Goal: Transaction & Acquisition: Purchase product/service

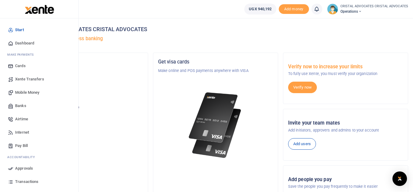
click at [29, 93] on span "Mobile Money" at bounding box center [27, 93] width 24 height 6
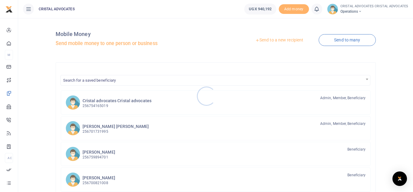
click at [132, 100] on div at bounding box center [206, 96] width 413 height 192
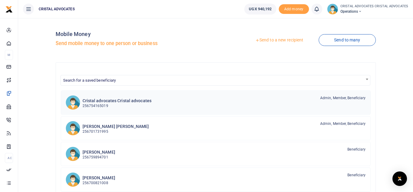
click at [132, 100] on h6 "Cristal advocates Cristal advocates" at bounding box center [117, 100] width 69 height 5
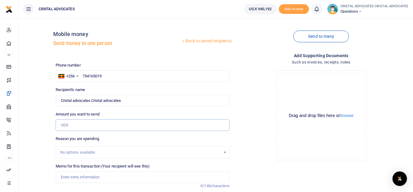
click at [93, 124] on input "Amount you want to send" at bounding box center [143, 125] width 174 height 11
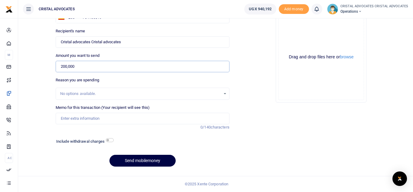
type input "200,000"
click at [109, 140] on input "checkbox" at bounding box center [110, 140] width 8 height 4
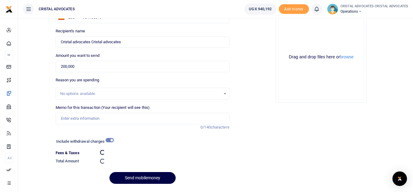
click at [109, 140] on input "checkbox" at bounding box center [110, 140] width 8 height 4
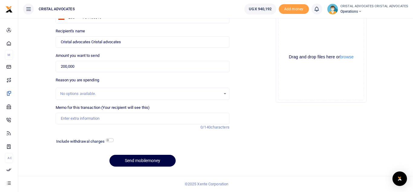
click at [110, 138] on div "Include withdrawal charges" at bounding box center [83, 142] width 59 height 10
click at [108, 140] on input "checkbox" at bounding box center [110, 140] width 8 height 4
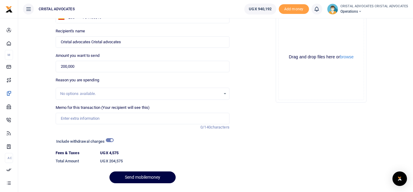
click at [110, 138] on div "Include withdrawal charges" at bounding box center [83, 142] width 59 height 10
click at [110, 143] on h6 "Include withdrawal charges" at bounding box center [83, 141] width 54 height 5
click at [109, 140] on input "checkbox" at bounding box center [110, 140] width 8 height 4
checkbox input "false"
